Goal: Navigation & Orientation: Find specific page/section

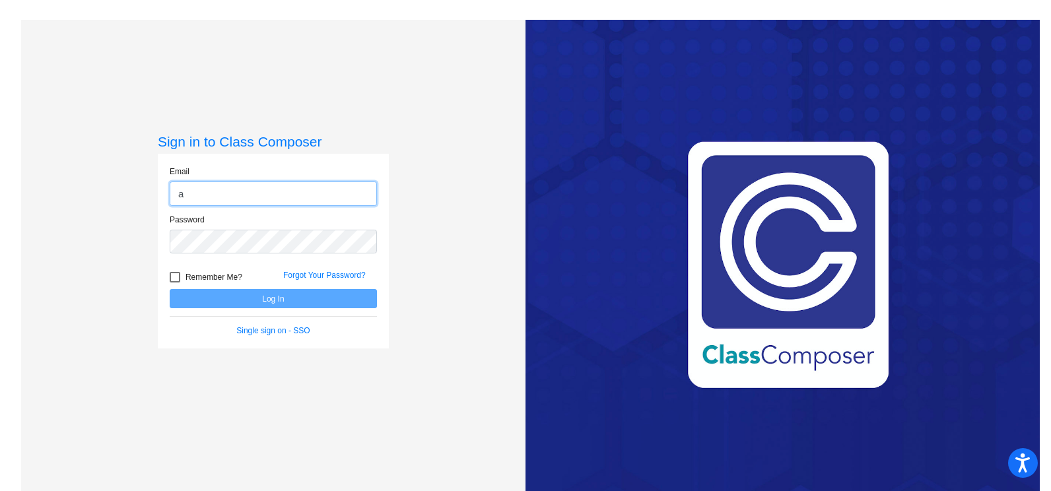
type input "[EMAIL_ADDRESS][DOMAIN_NAME]"
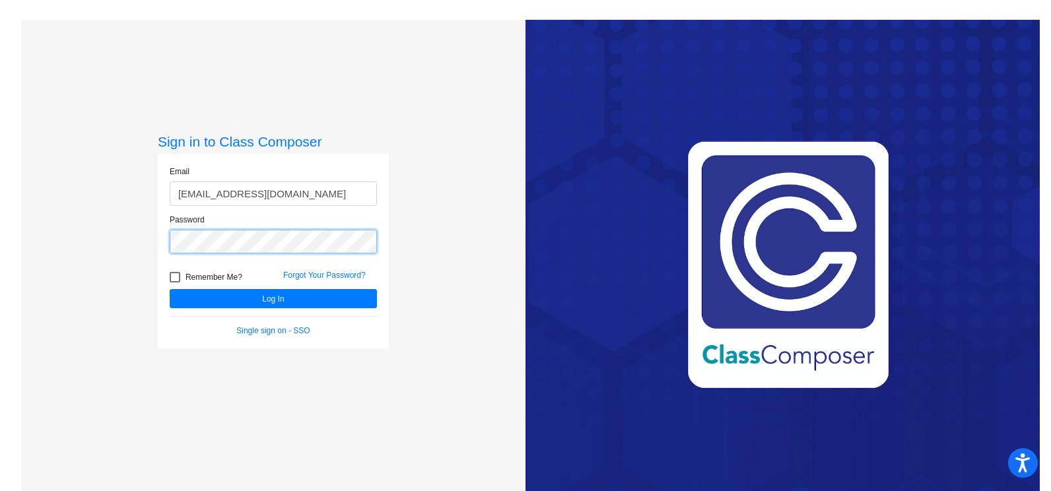
click at [170, 289] on button "Log In" at bounding box center [273, 298] width 207 height 19
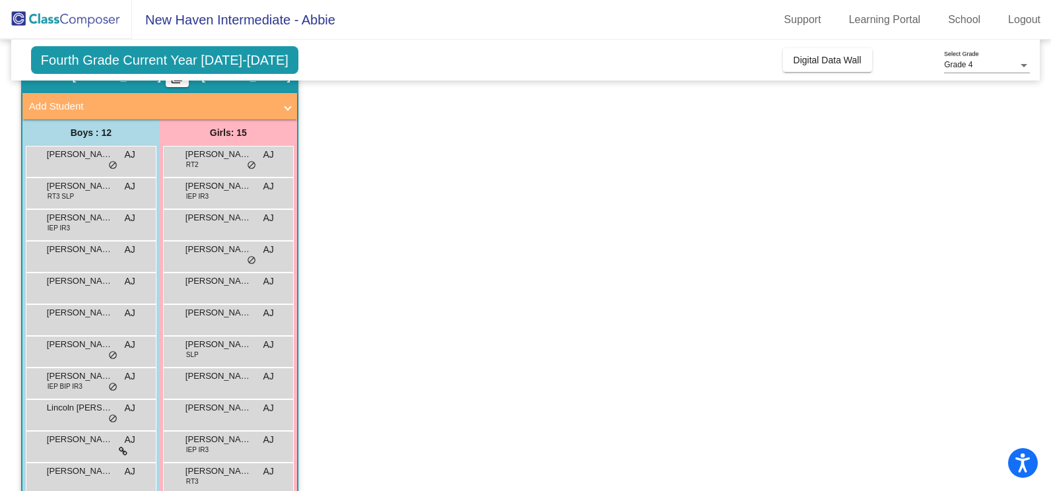
scroll to position [67, 0]
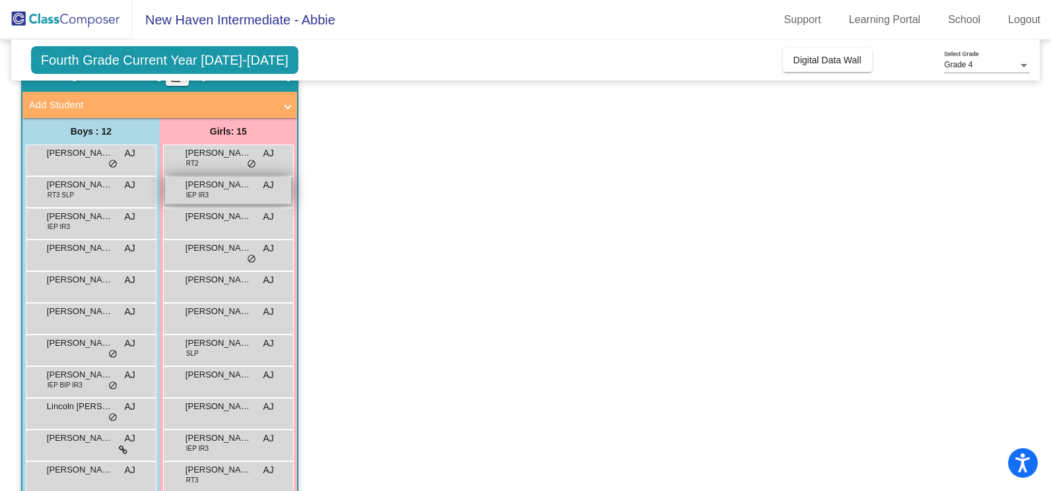
click at [207, 190] on span "IEP IR3" at bounding box center [197, 195] width 22 height 10
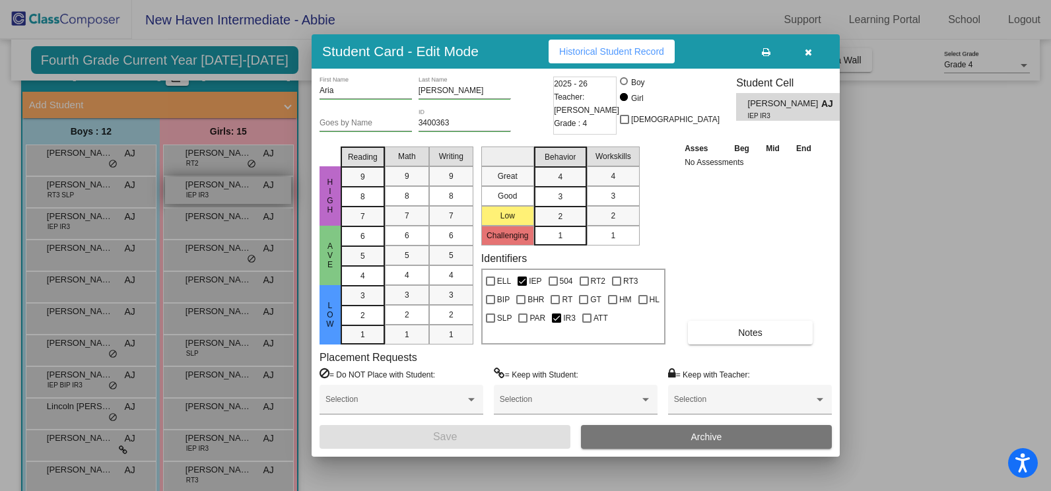
click at [207, 190] on div at bounding box center [525, 245] width 1051 height 491
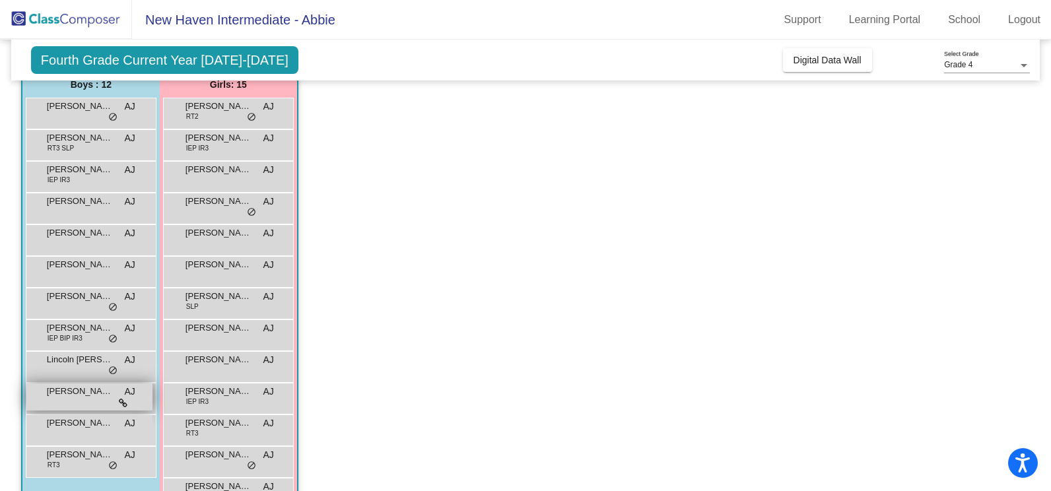
scroll to position [113, 0]
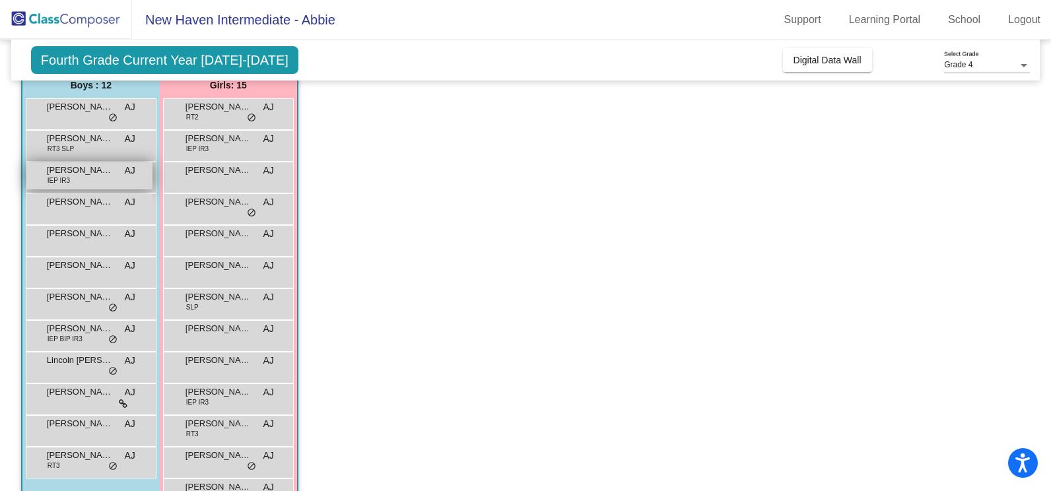
click at [80, 187] on div "[PERSON_NAME] IEP IR3 AJ lock do_not_disturb_alt" at bounding box center [89, 175] width 126 height 27
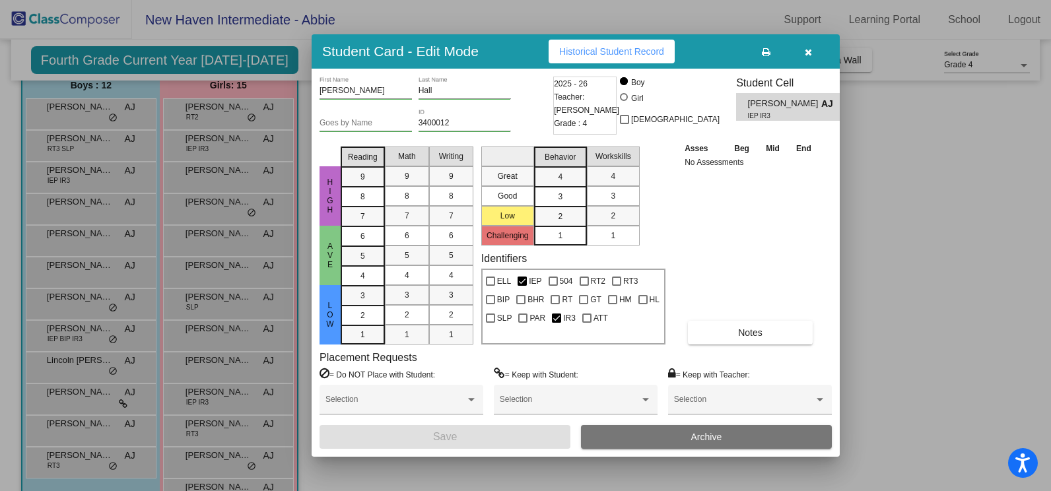
click at [117, 280] on div at bounding box center [525, 245] width 1051 height 491
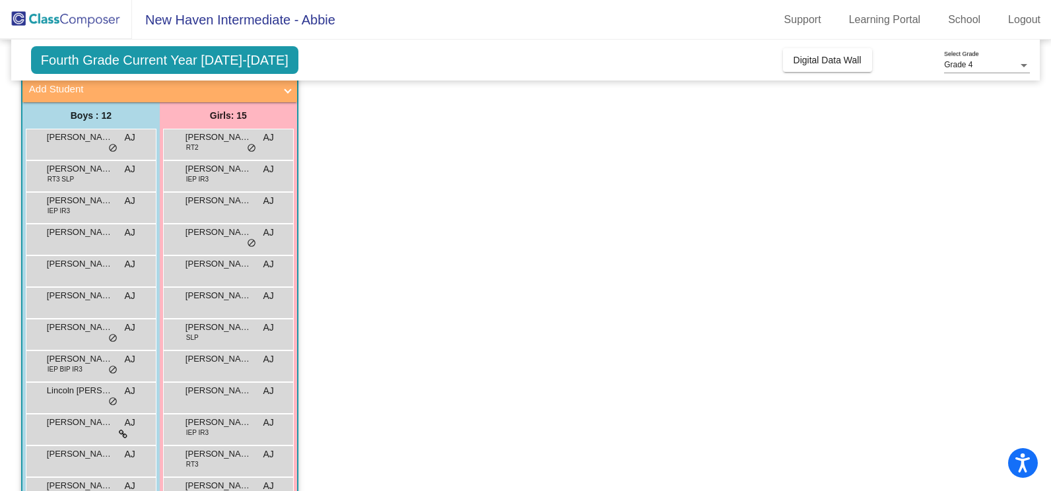
scroll to position [82, 0]
